Goal: Transaction & Acquisition: Purchase product/service

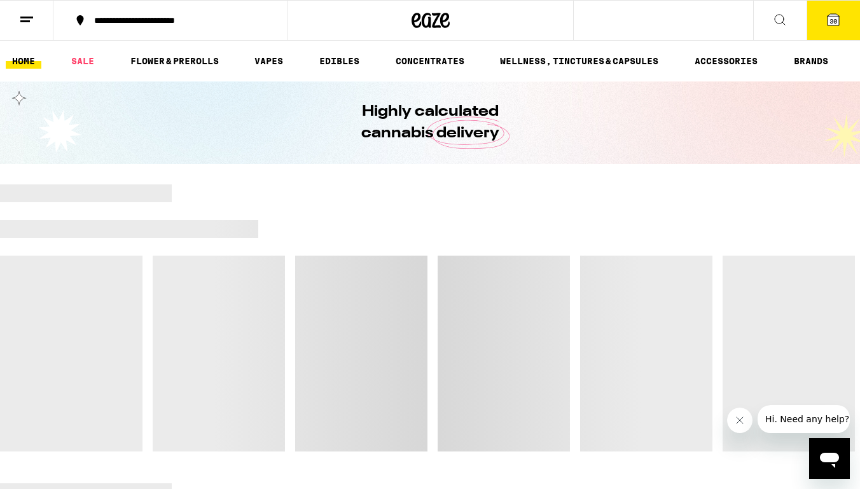
click at [702, 423] on icon "Close message from company" at bounding box center [739, 420] width 10 height 10
click at [702, 12] on icon at bounding box center [832, 19] width 15 height 15
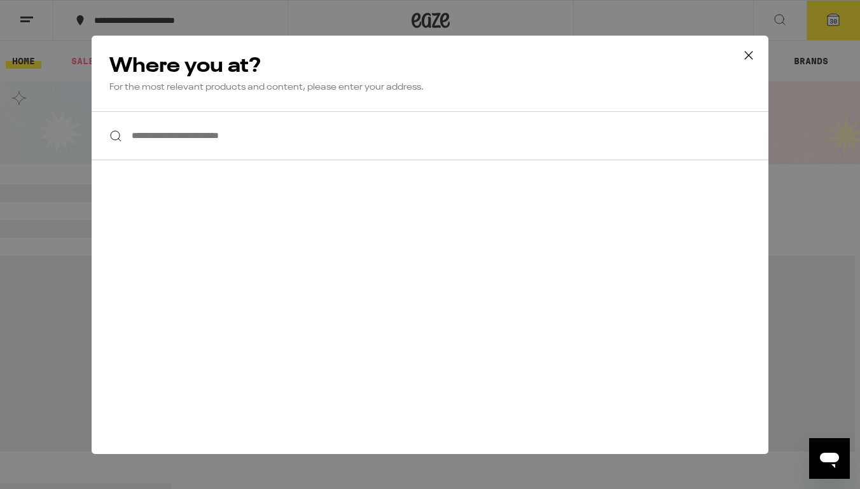
click at [702, 53] on icon at bounding box center [748, 55] width 19 height 19
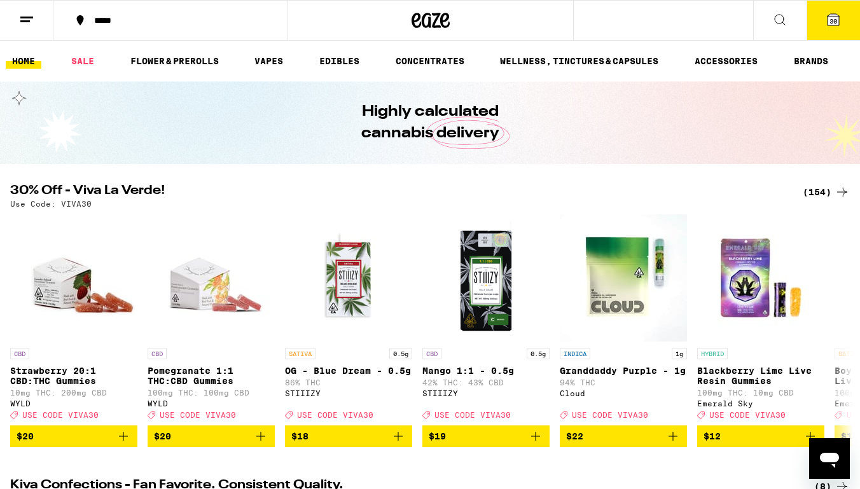
click at [808, 192] on div "(154)" at bounding box center [825, 191] width 47 height 15
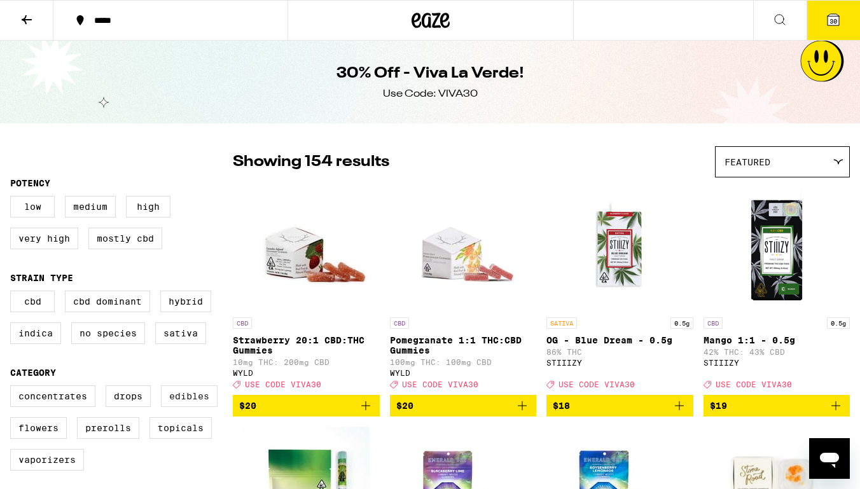
click at [181, 401] on label "Edibles" at bounding box center [189, 396] width 57 height 22
click at [13, 388] on input "Edibles" at bounding box center [13, 387] width 1 height 1
checkbox input "true"
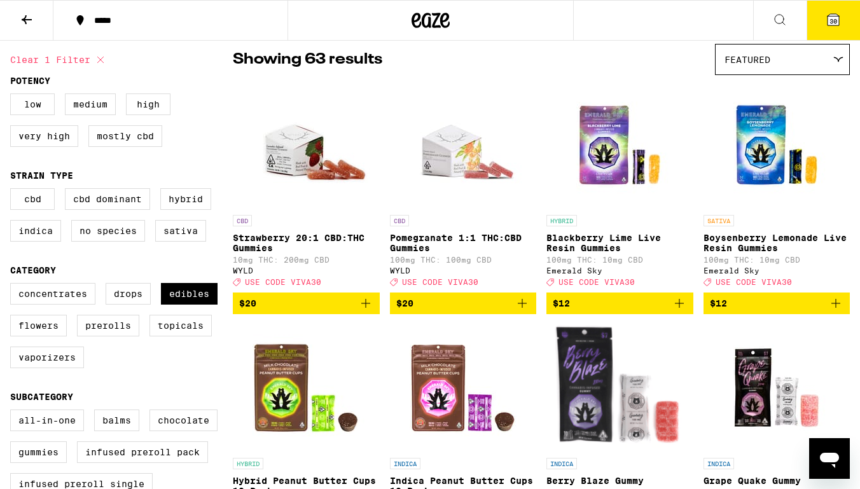
scroll to position [102, 0]
click at [189, 199] on label "Hybrid" at bounding box center [185, 199] width 51 height 22
click at [13, 191] on input "Hybrid" at bounding box center [13, 190] width 1 height 1
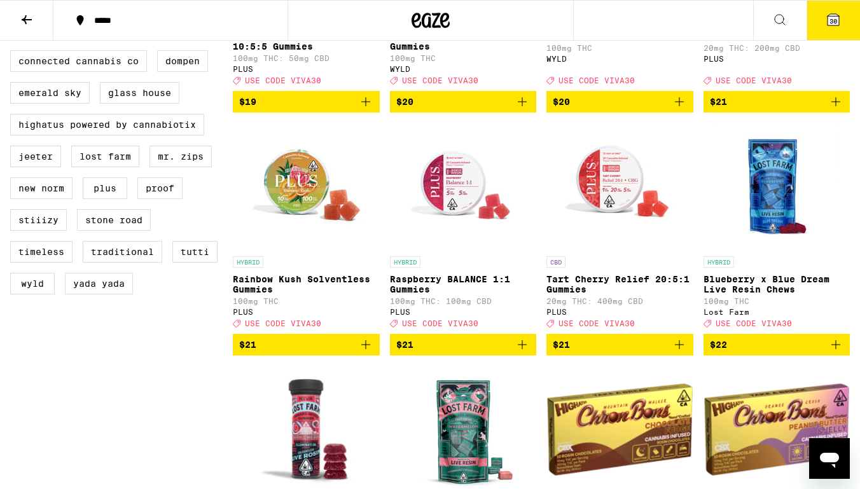
scroll to position [1034, 0]
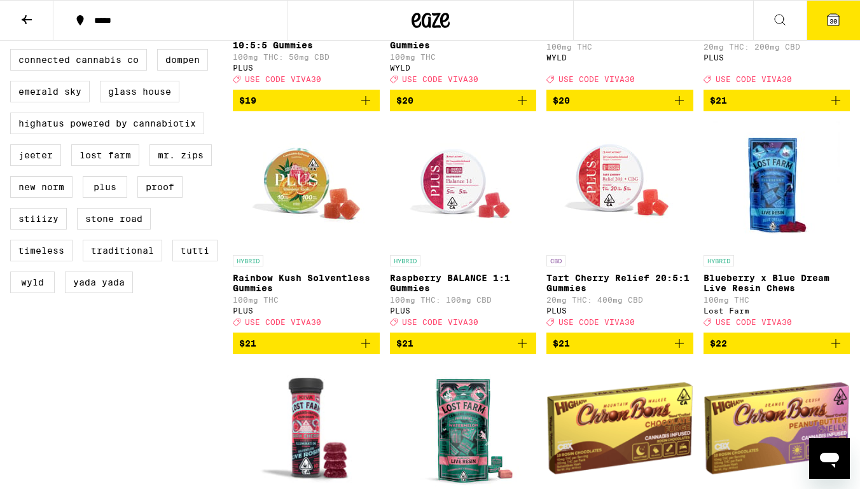
click at [362, 351] on icon "Add to bag" at bounding box center [365, 343] width 15 height 15
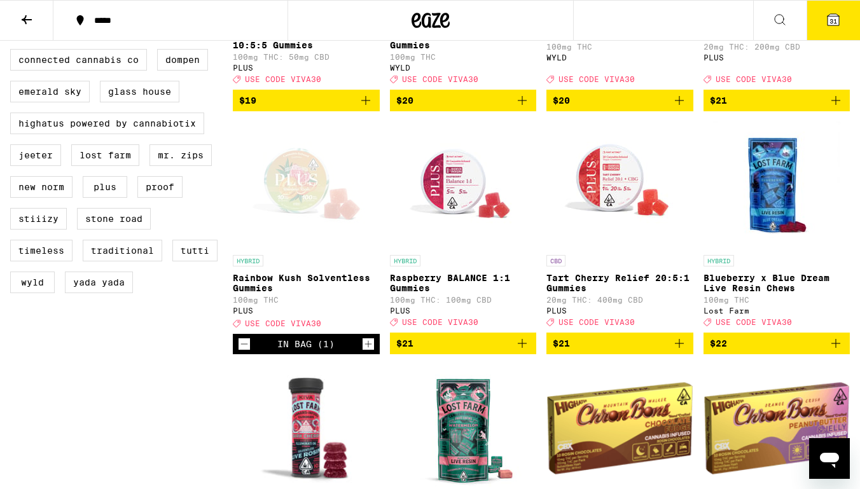
click at [680, 351] on icon "Add to bag" at bounding box center [678, 343] width 15 height 15
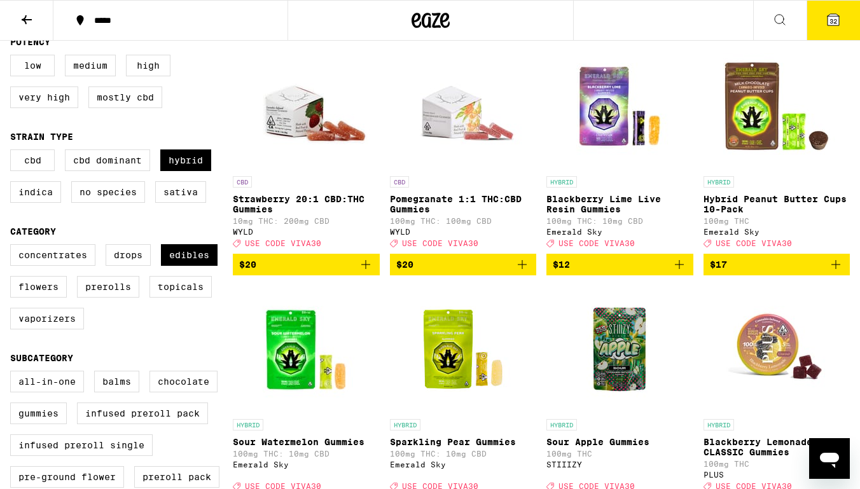
scroll to position [134, 0]
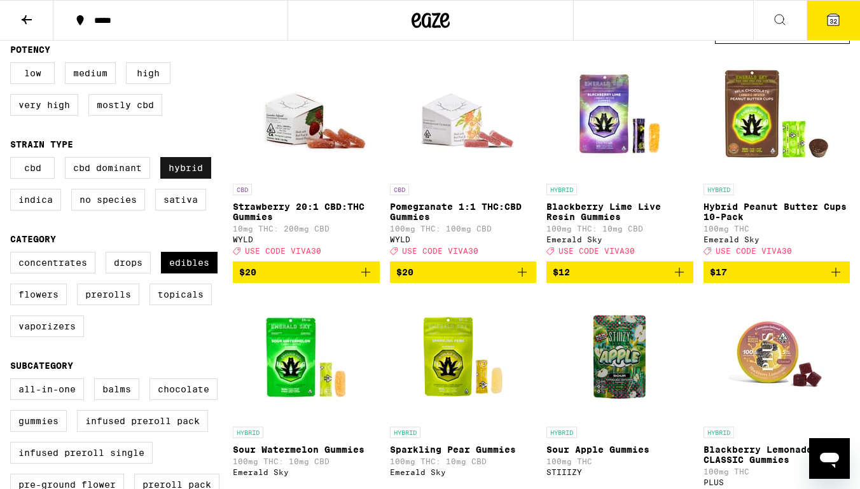
click at [184, 172] on label "Hybrid" at bounding box center [185, 168] width 51 height 22
click at [13, 160] on input "Hybrid" at bounding box center [13, 159] width 1 height 1
checkbox input "false"
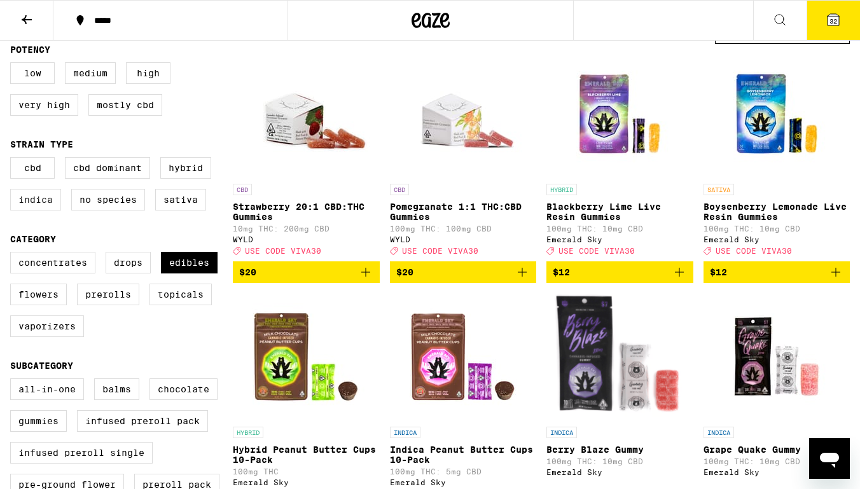
click at [45, 210] on label "Indica" at bounding box center [35, 200] width 51 height 22
click at [13, 160] on input "Indica" at bounding box center [13, 159] width 1 height 1
checkbox input "true"
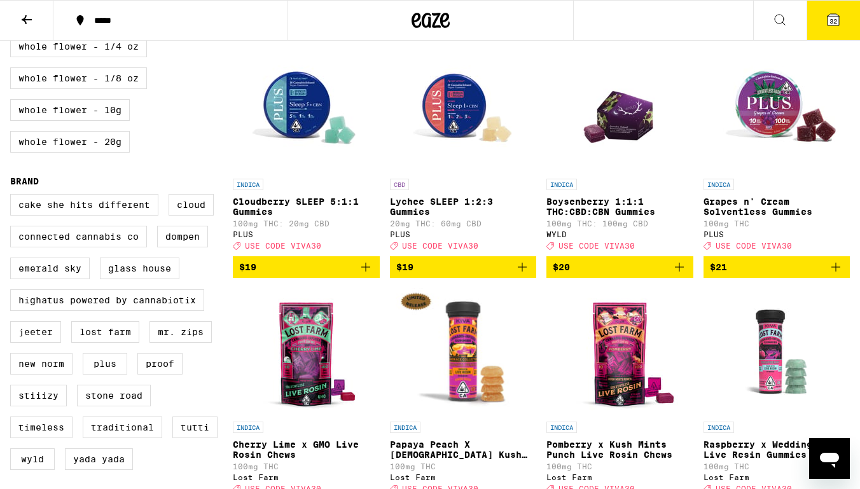
scroll to position [854, 0]
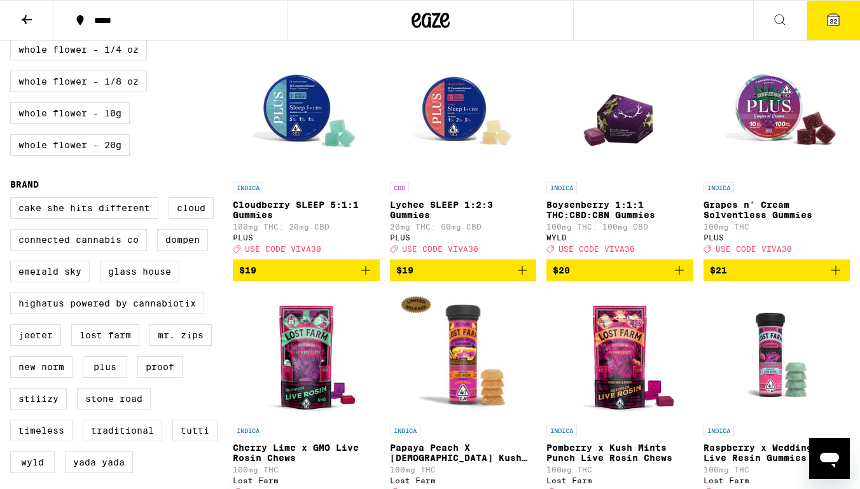
click at [366, 278] on icon "Add to bag" at bounding box center [365, 270] width 15 height 15
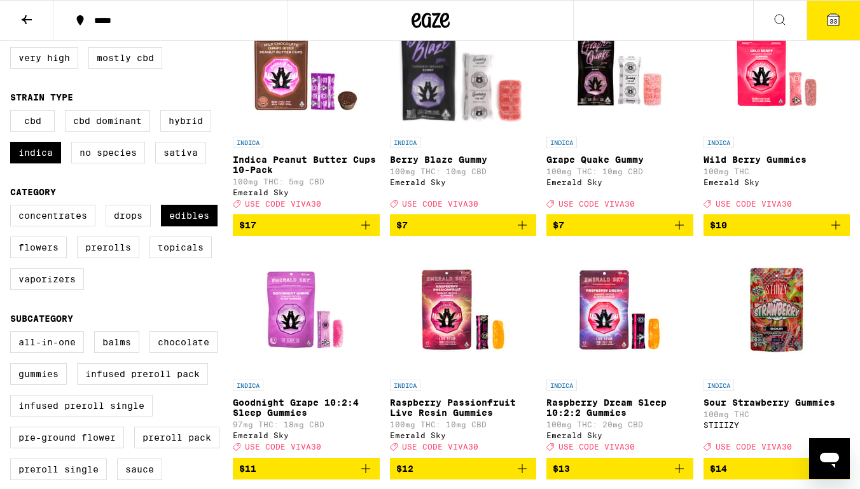
scroll to position [177, 0]
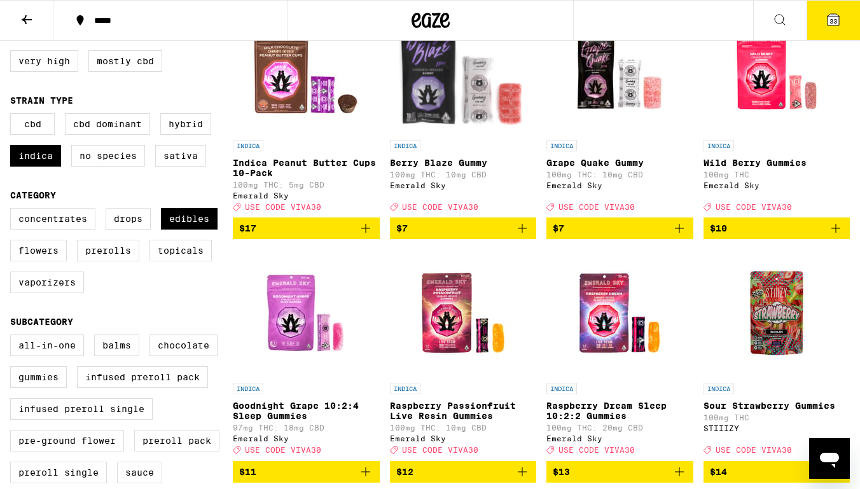
click at [830, 23] on span "33" at bounding box center [833, 21] width 8 height 8
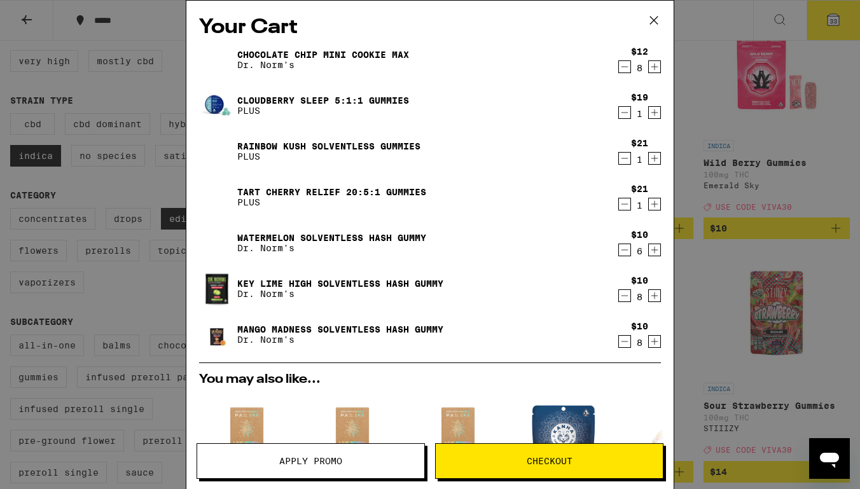
click at [626, 249] on icon "Decrement" at bounding box center [624, 249] width 11 height 15
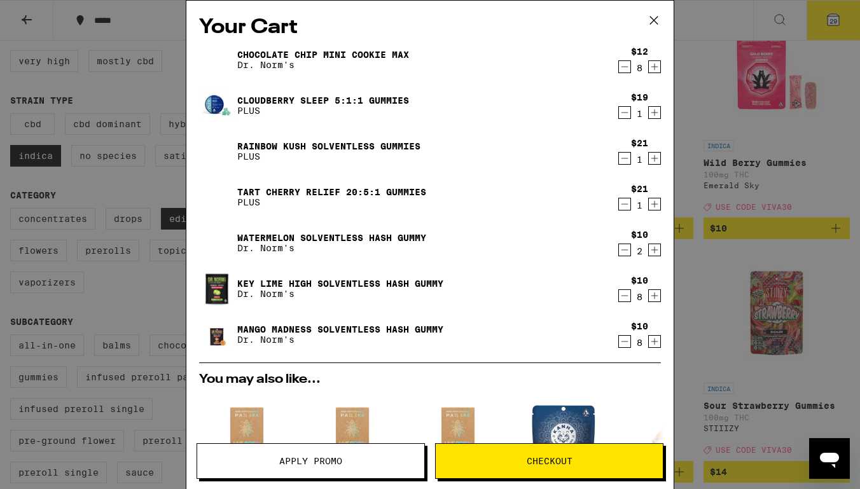
click at [626, 249] on icon "Decrement" at bounding box center [624, 249] width 11 height 15
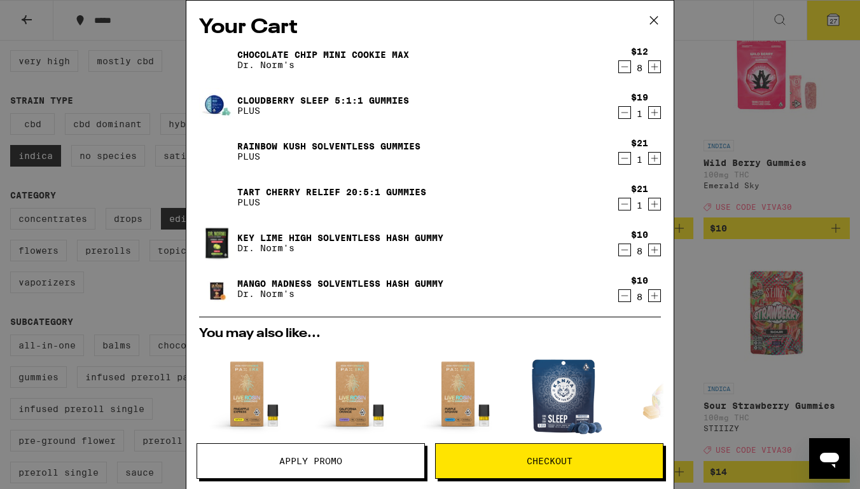
click at [626, 249] on icon "Decrement" at bounding box center [624, 249] width 11 height 15
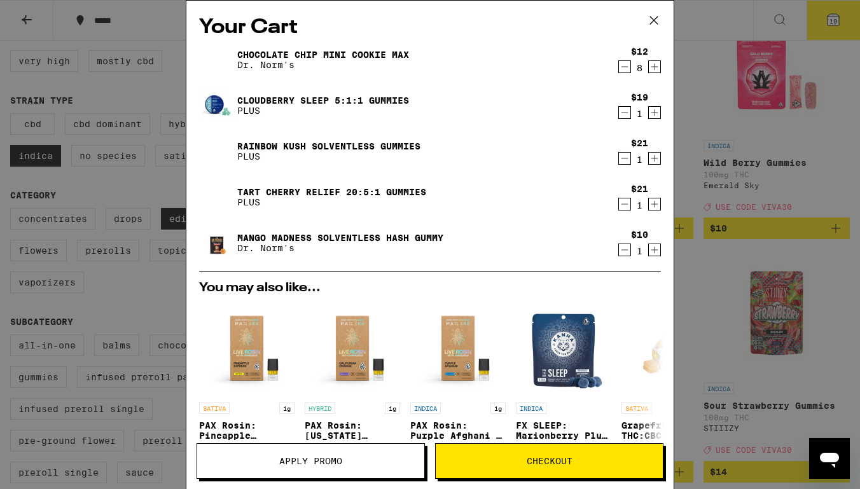
click at [626, 249] on icon "Decrement" at bounding box center [624, 249] width 11 height 15
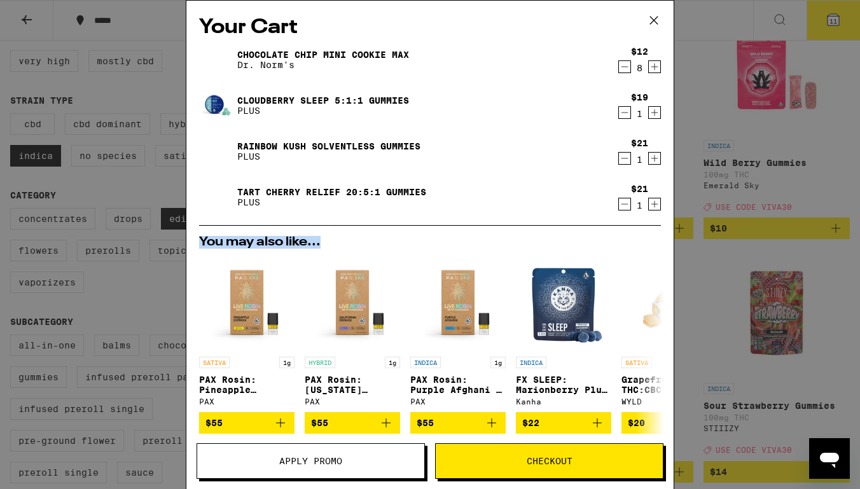
click at [626, 249] on div "You may also like... SATIVA 1g PAX Rosin: Pineapple Express - 1g PAX $55 HYBRID…" at bounding box center [430, 335] width 482 height 198
click at [621, 69] on icon "Decrement" at bounding box center [624, 66] width 11 height 15
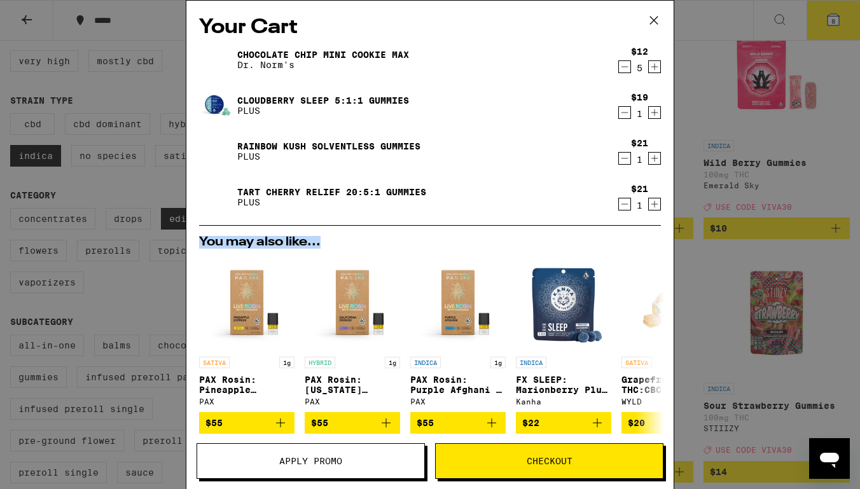
click at [621, 69] on icon "Decrement" at bounding box center [624, 66] width 11 height 15
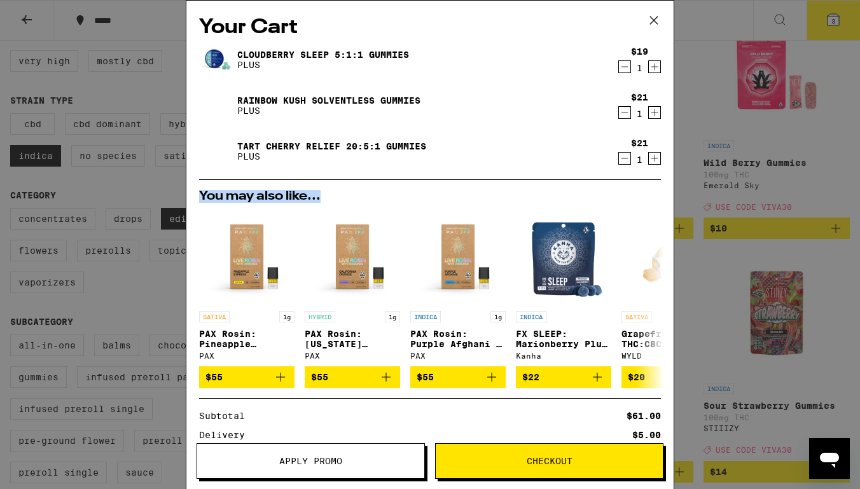
click at [656, 111] on icon "Increment" at bounding box center [653, 112] width 11 height 15
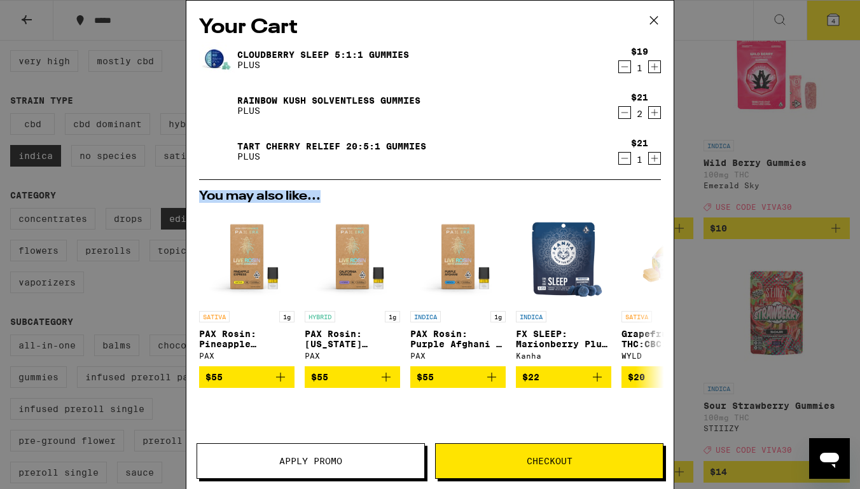
click at [656, 111] on icon "Increment" at bounding box center [653, 112] width 11 height 15
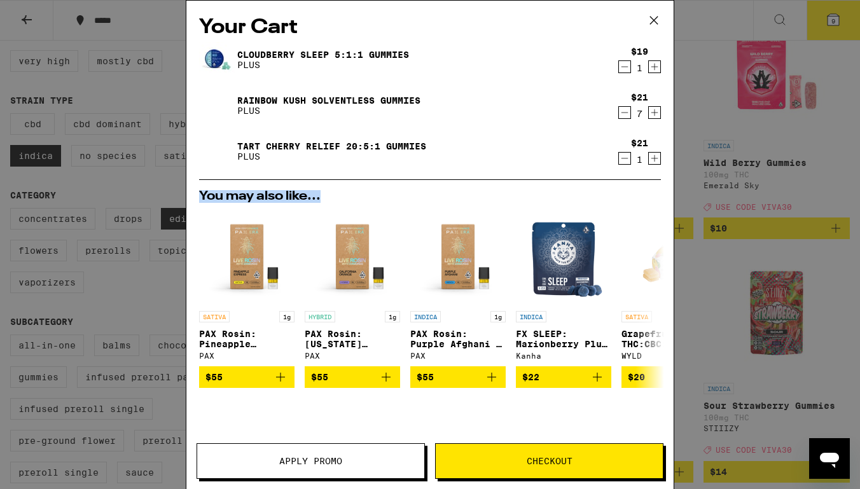
click at [656, 111] on icon "Increment" at bounding box center [653, 112] width 11 height 15
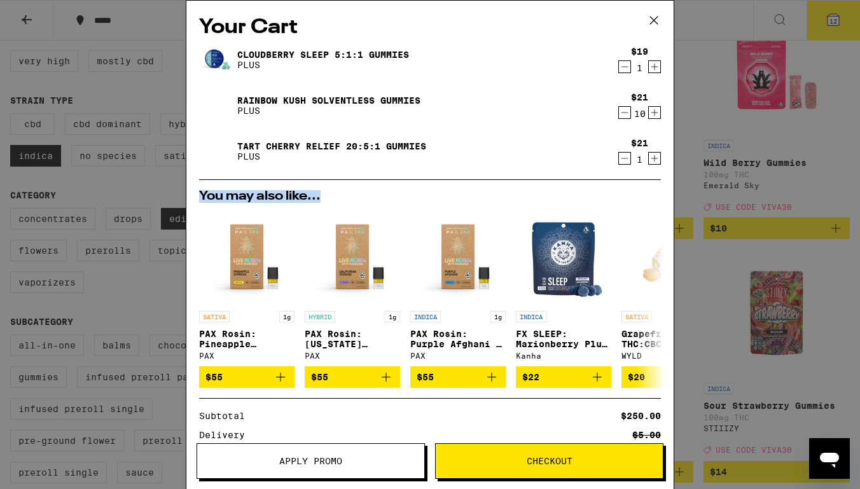
click at [626, 161] on icon "Decrement" at bounding box center [624, 158] width 11 height 15
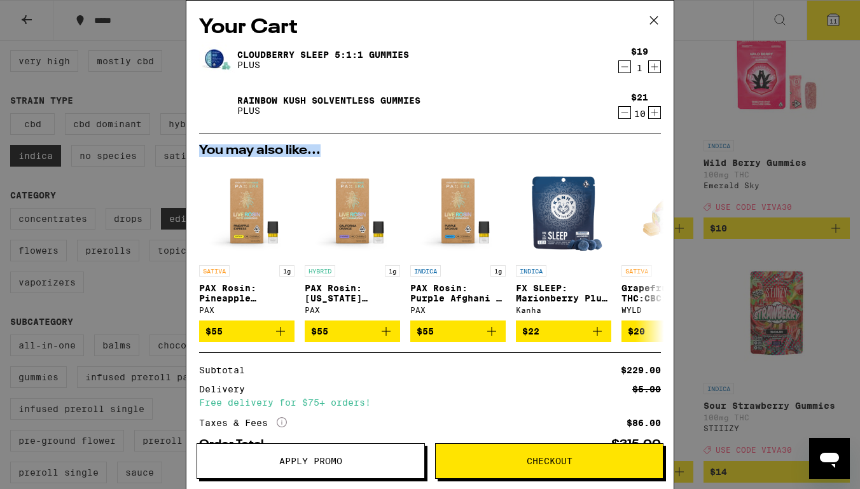
click at [656, 66] on icon "Increment" at bounding box center [653, 66] width 11 height 15
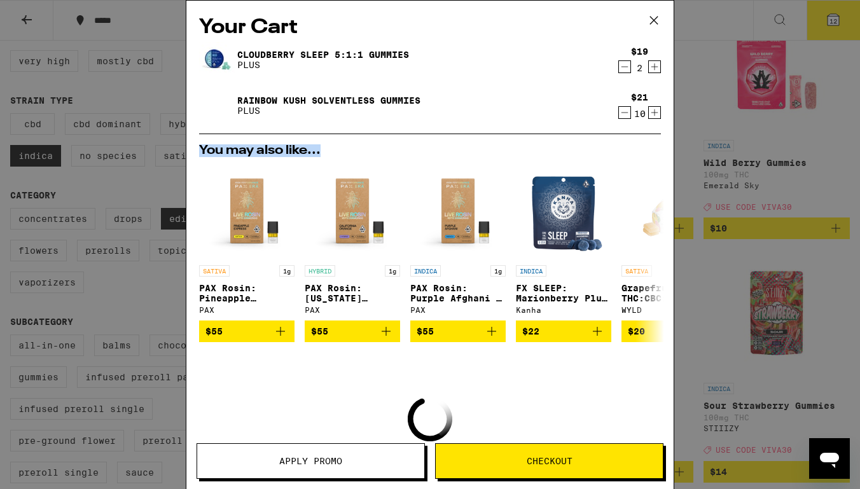
click at [656, 66] on icon "Increment" at bounding box center [653, 66] width 11 height 15
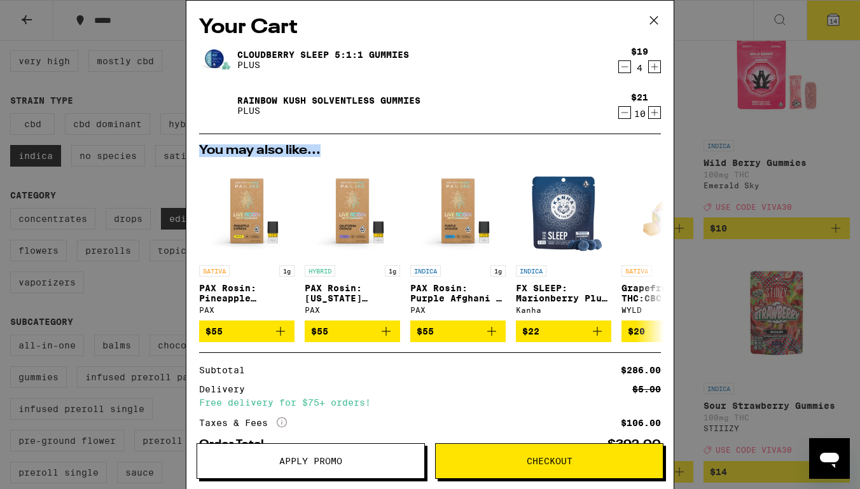
click at [656, 66] on icon "Increment" at bounding box center [653, 66] width 11 height 15
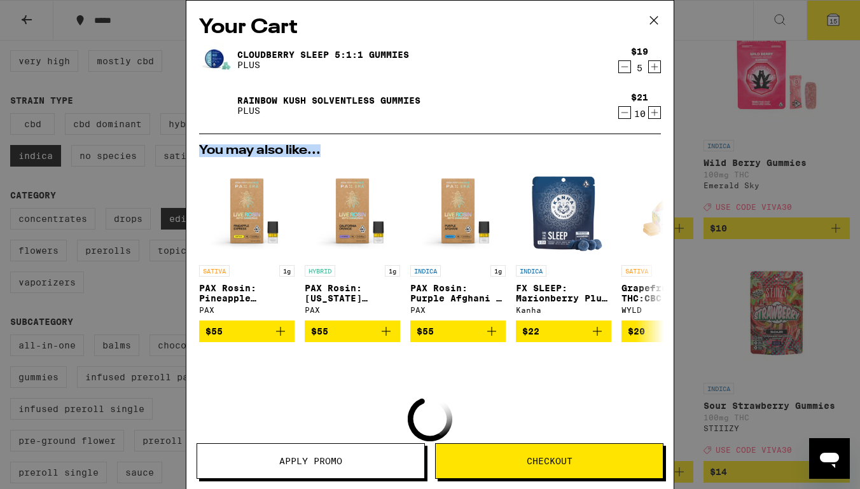
click at [656, 66] on icon "Increment" at bounding box center [653, 66] width 11 height 15
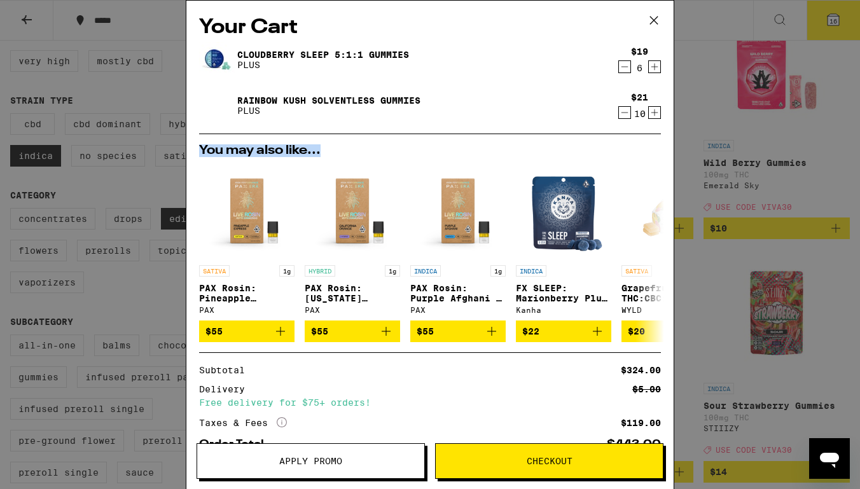
click at [656, 111] on icon "Increment" at bounding box center [653, 112] width 11 height 15
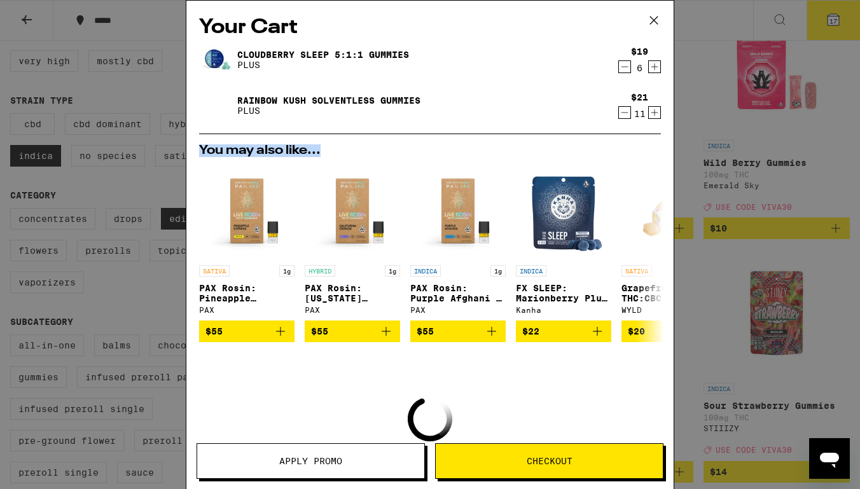
click at [656, 111] on icon "Increment" at bounding box center [653, 112] width 11 height 15
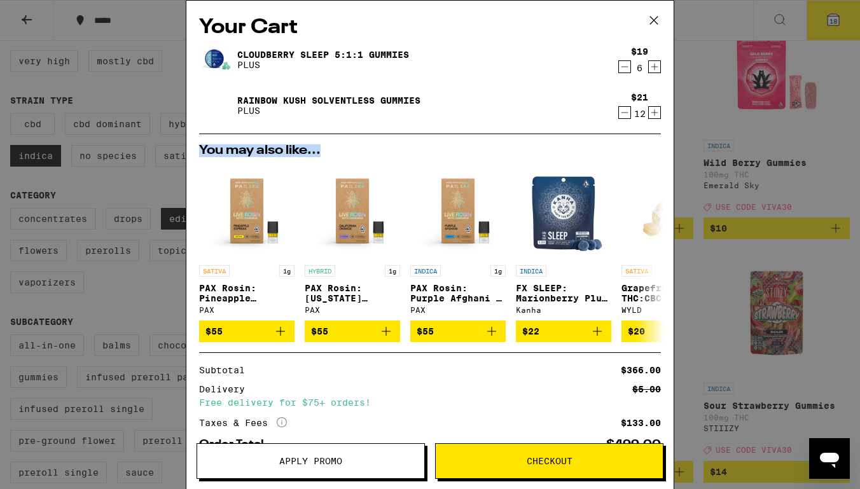
click at [650, 15] on icon at bounding box center [653, 20] width 19 height 19
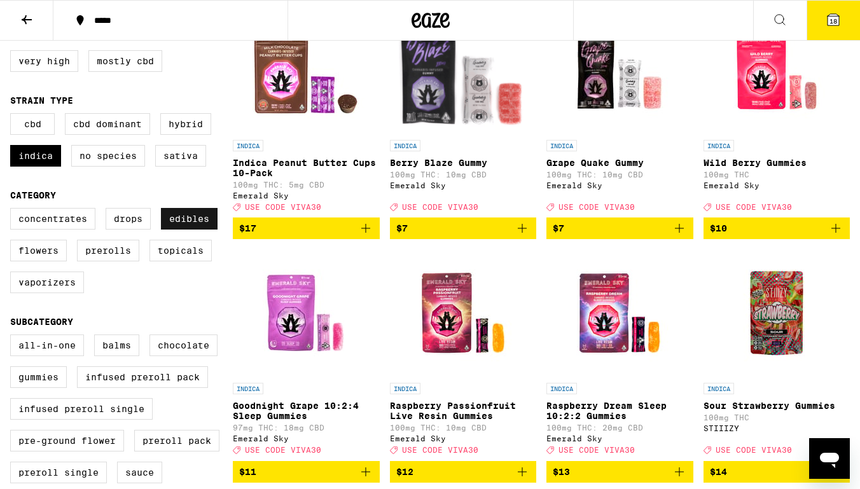
click at [180, 229] on label "Edibles" at bounding box center [189, 219] width 57 height 22
click at [13, 210] on input "Edibles" at bounding box center [13, 210] width 1 height 1
checkbox input "false"
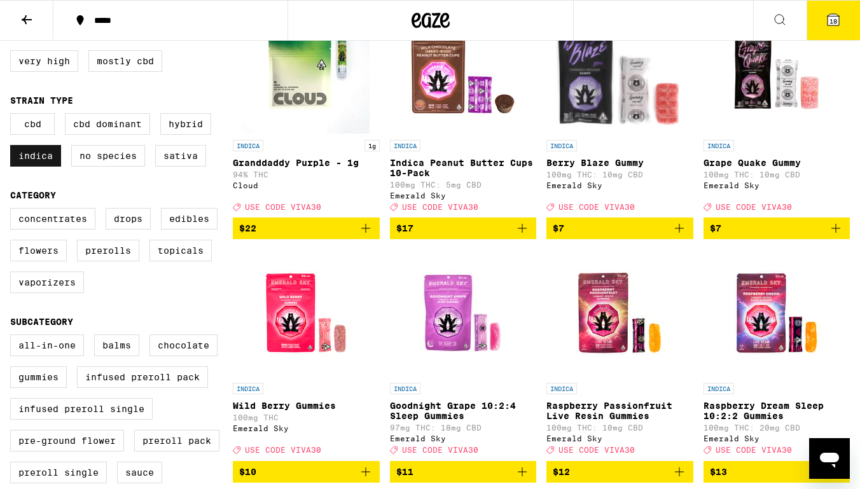
click at [39, 163] on label "Indica" at bounding box center [35, 156] width 51 height 22
click at [13, 116] on input "Indica" at bounding box center [13, 115] width 1 height 1
checkbox input "false"
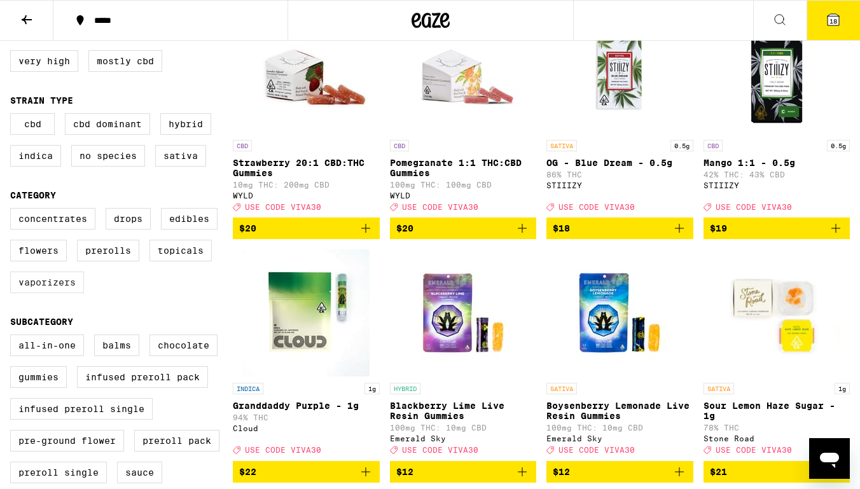
click at [70, 293] on label "Vaporizers" at bounding box center [47, 282] width 74 height 22
click at [13, 210] on input "Vaporizers" at bounding box center [13, 210] width 1 height 1
checkbox input "true"
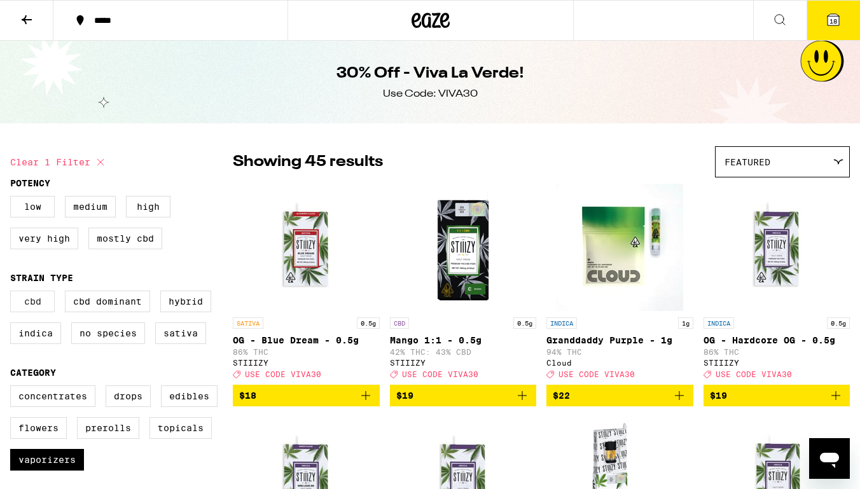
click at [38, 308] on label "CBD" at bounding box center [32, 302] width 45 height 22
click at [13, 293] on input "CBD" at bounding box center [13, 292] width 1 height 1
checkbox input "true"
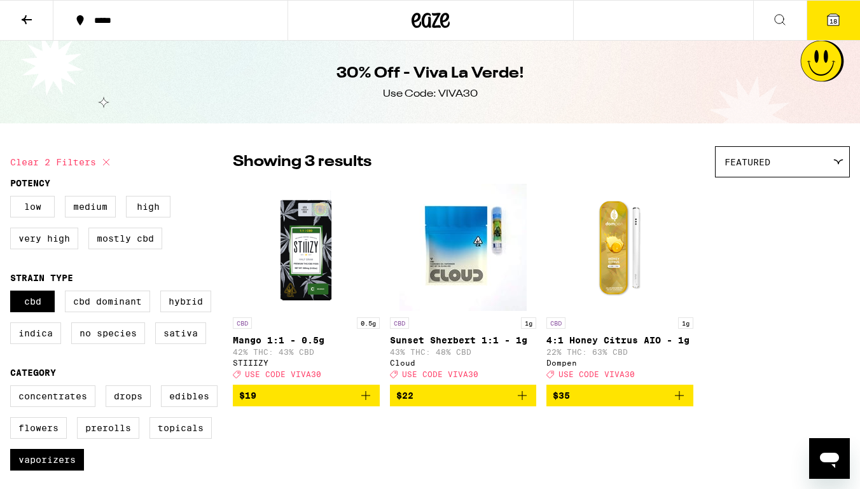
click at [523, 403] on icon "Add to bag" at bounding box center [521, 395] width 15 height 15
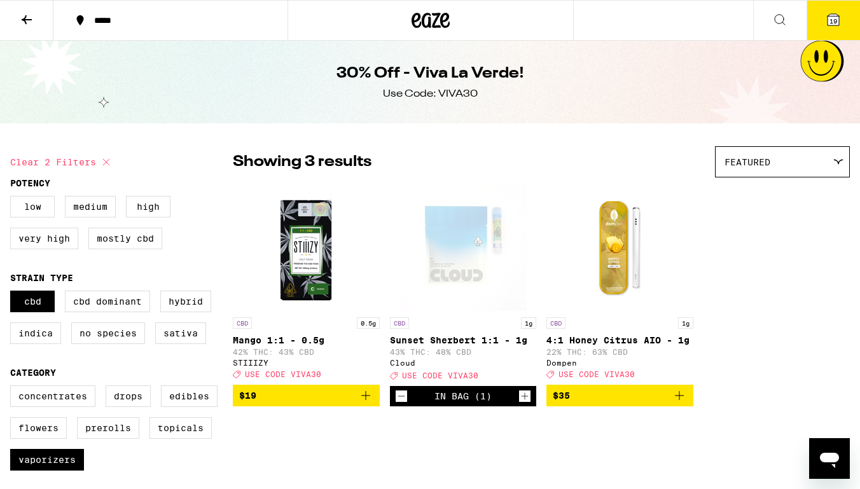
click at [835, 18] on span "19" at bounding box center [833, 21] width 8 height 8
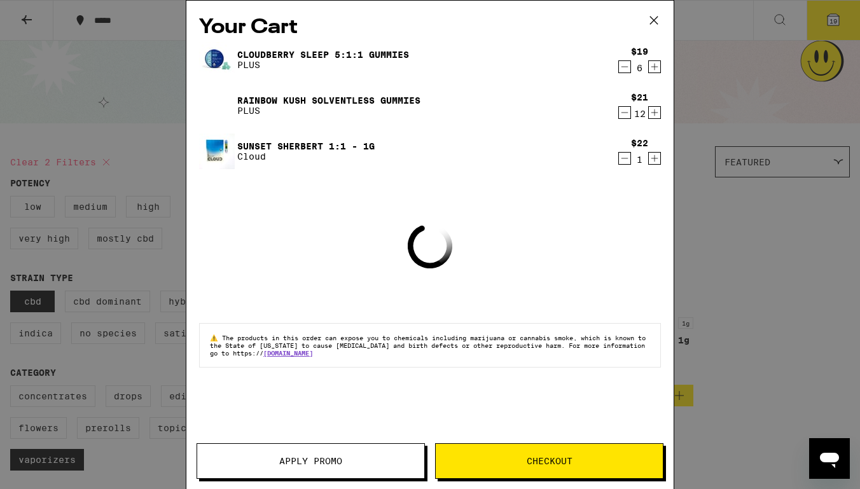
click at [297, 458] on span "Apply Promo" at bounding box center [310, 460] width 63 height 9
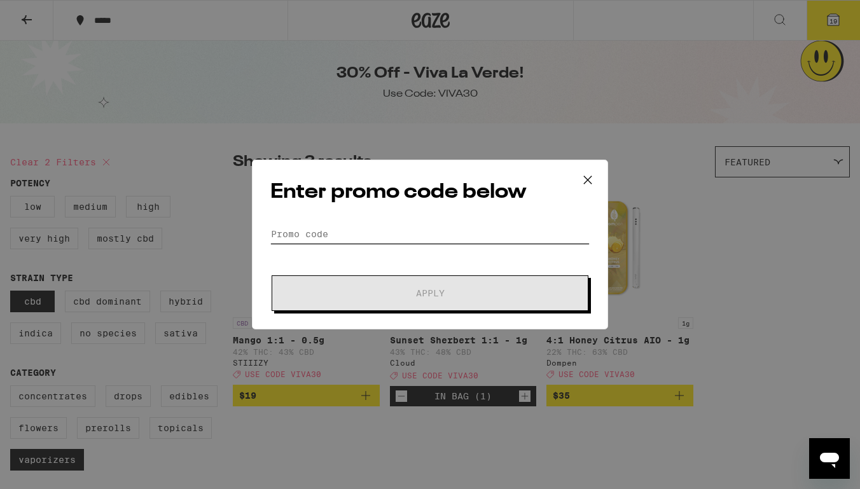
click at [326, 232] on input "Promo Code" at bounding box center [429, 233] width 319 height 19
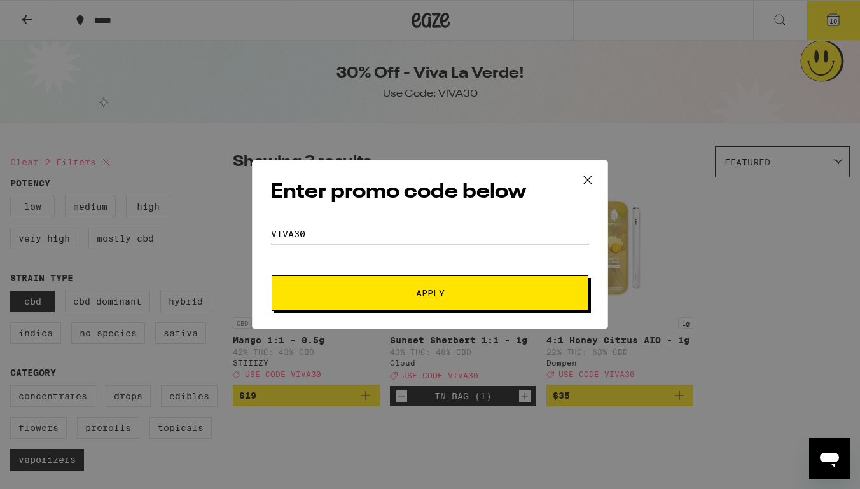
type input "VIVA30"
click at [402, 289] on span "Apply" at bounding box center [429, 293] width 229 height 9
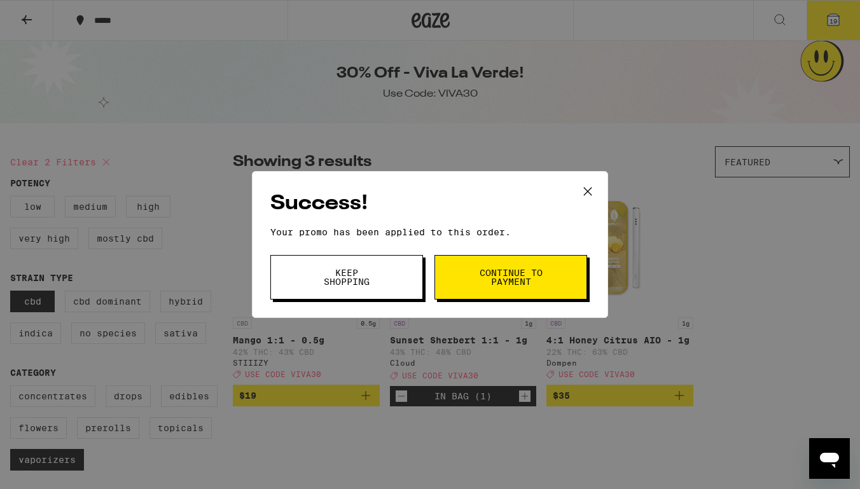
click at [487, 284] on span "Continue to payment" at bounding box center [510, 277] width 65 height 18
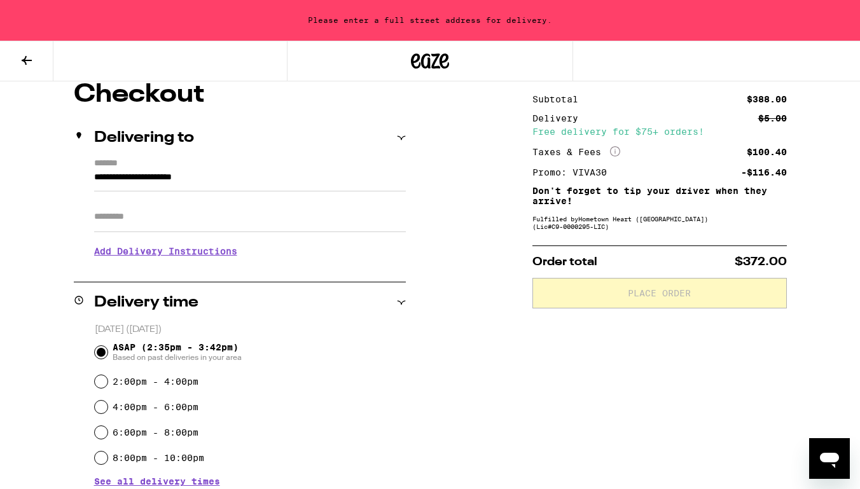
scroll to position [114, 0]
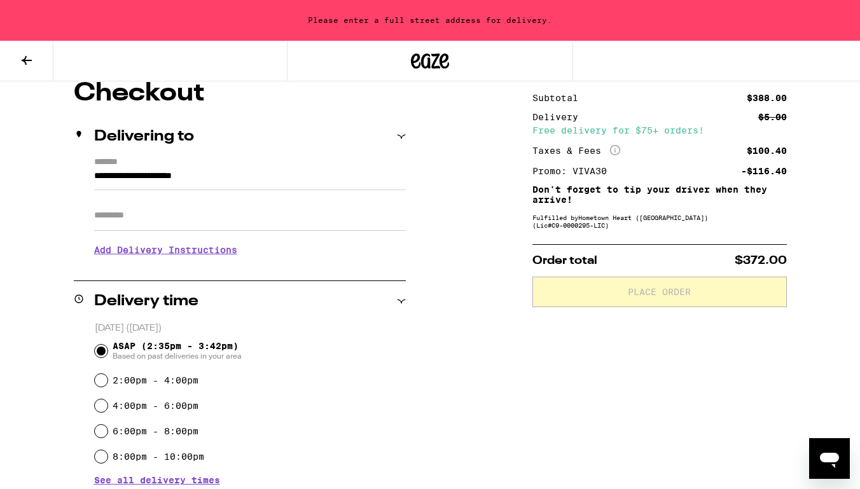
click at [132, 252] on h3 "Add Delivery Instructions" at bounding box center [250, 249] width 312 height 29
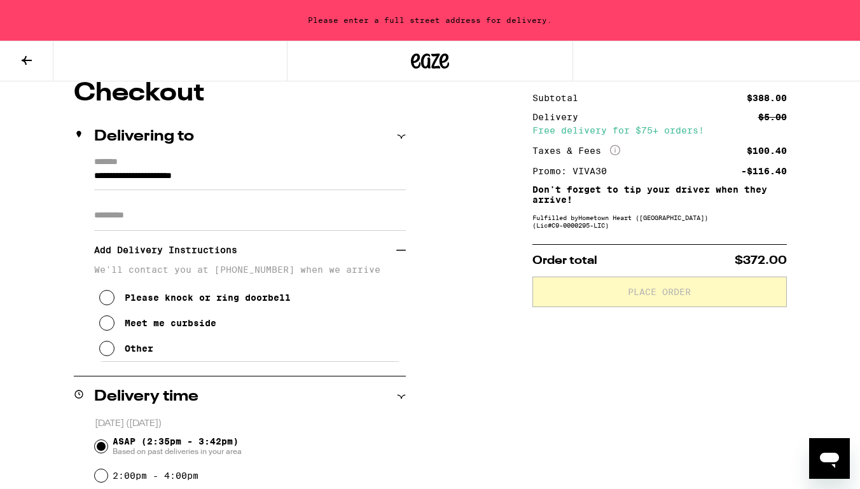
click at [102, 305] on icon at bounding box center [106, 297] width 15 height 15
click at [92, 180] on div "**********" at bounding box center [240, 259] width 332 height 205
click at [94, 177] on input "**********" at bounding box center [250, 179] width 312 height 22
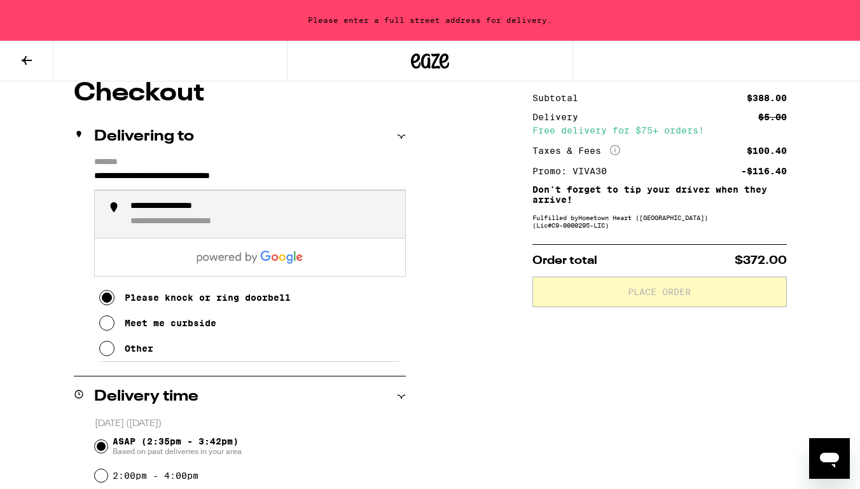
click at [204, 228] on div "**********" at bounding box center [202, 221] width 144 height 11
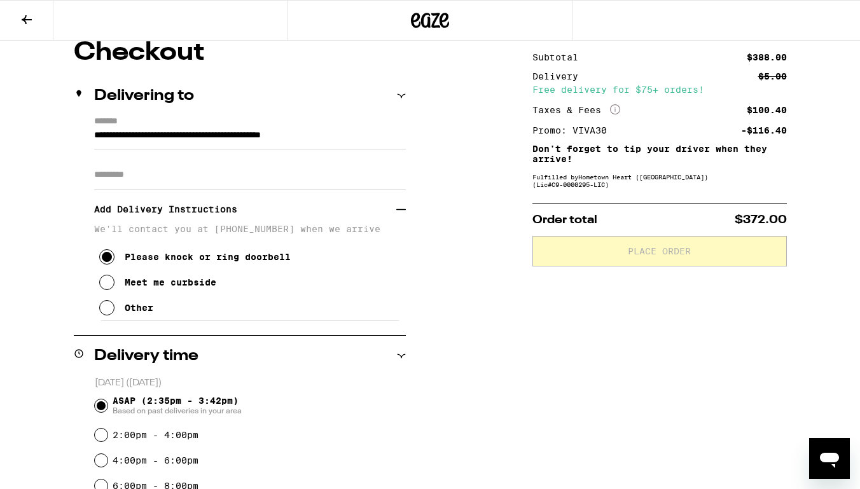
type input "**********"
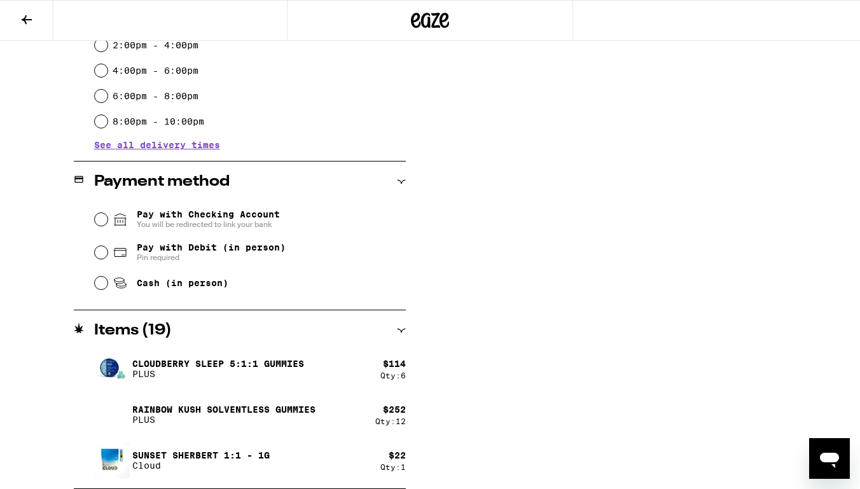
click at [179, 280] on span "Cash (in person)" at bounding box center [183, 283] width 92 height 10
click at [107, 280] on input "Cash (in person)" at bounding box center [101, 283] width 13 height 13
radio input "true"
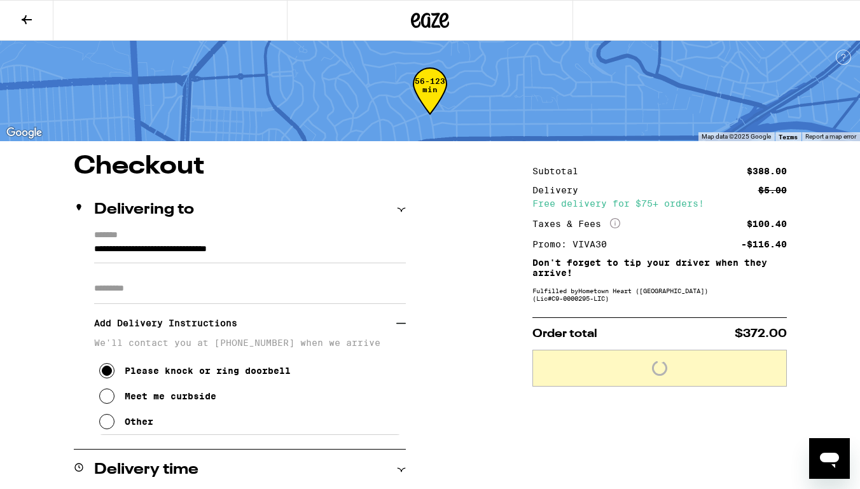
scroll to position [0, 0]
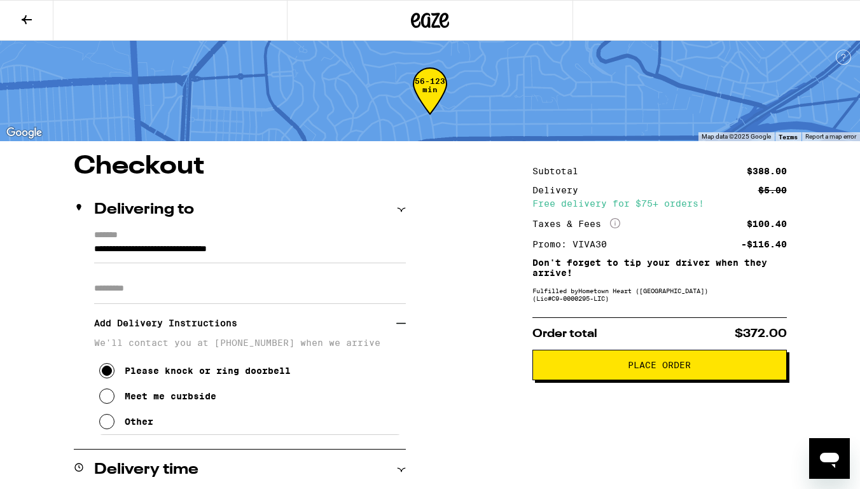
click at [647, 369] on span "Place Order" at bounding box center [658, 364] width 63 height 9
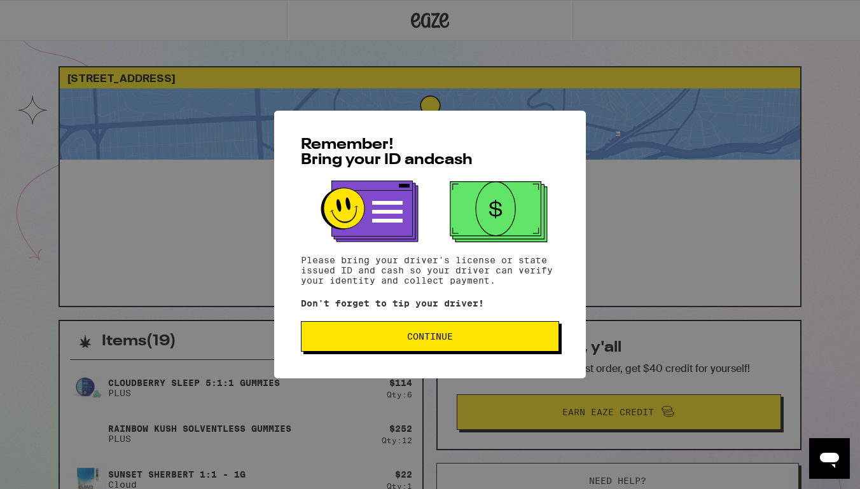
click at [503, 346] on button "Continue" at bounding box center [430, 336] width 258 height 31
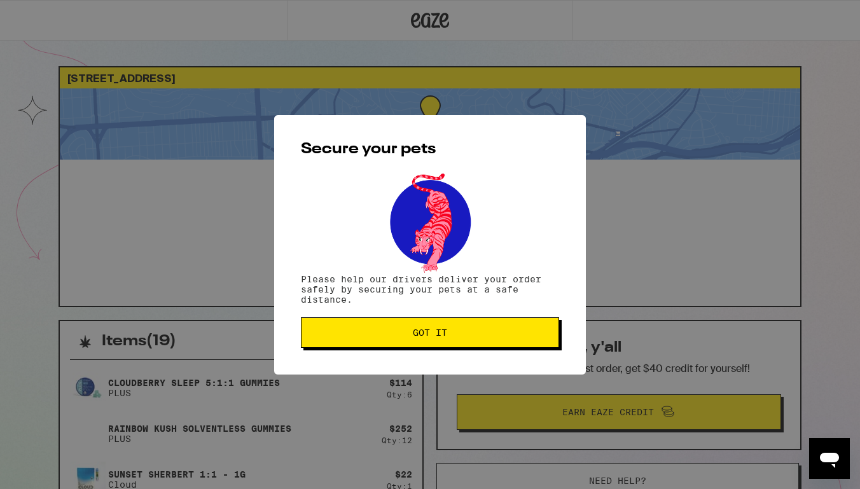
click at [503, 346] on button "Got it" at bounding box center [430, 332] width 258 height 31
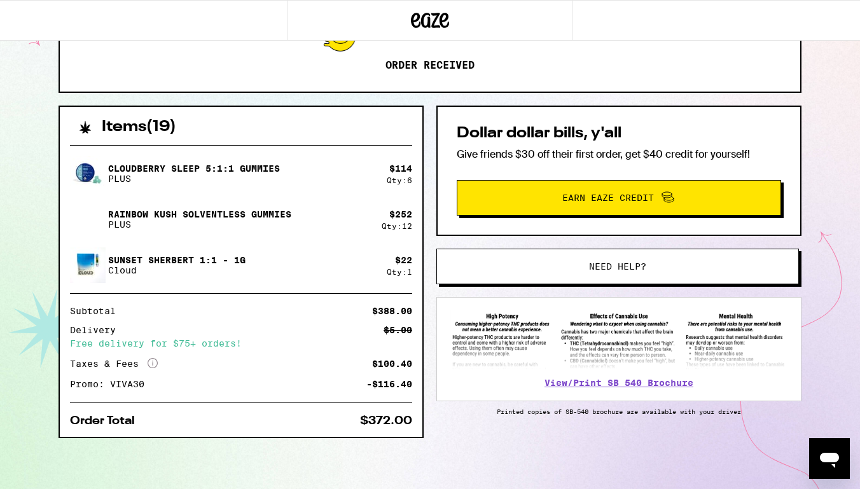
scroll to position [216, 0]
